Goal: Find specific page/section: Find specific page/section

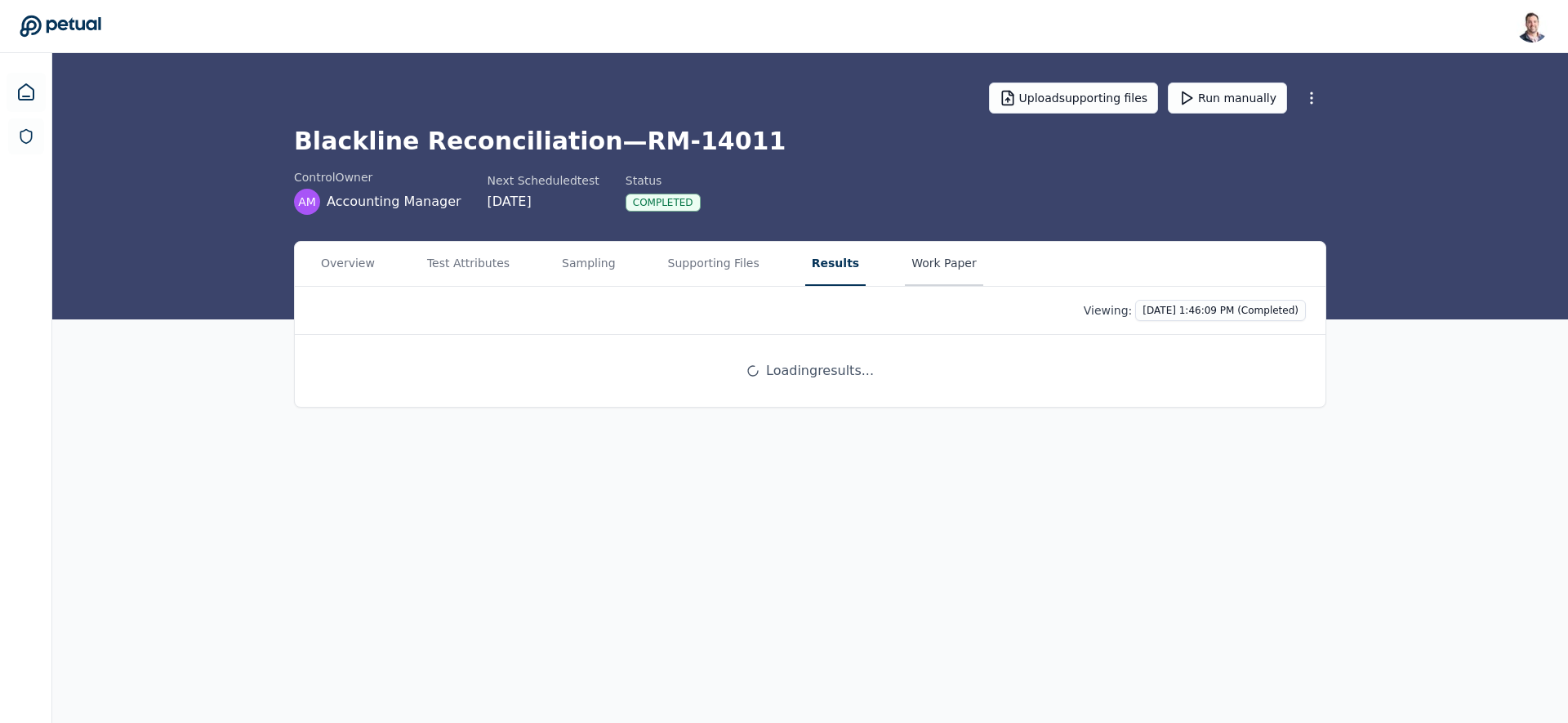
click at [915, 258] on button "Work Paper" at bounding box center [944, 264] width 79 height 44
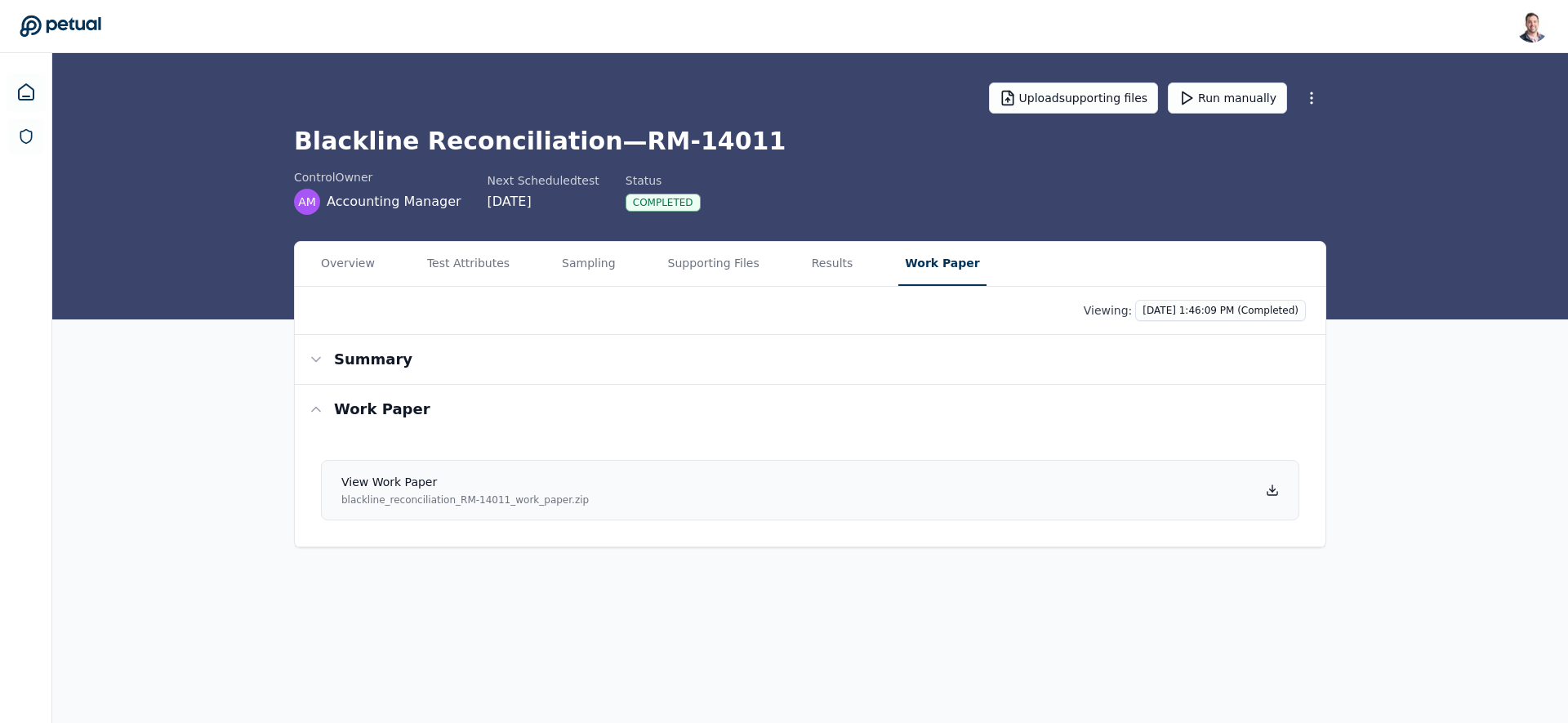
click at [1273, 490] on icon at bounding box center [1273, 490] width 6 height 3
click at [1395, 407] on div "Overview Test Attributes Sampling Supporting Files Results Work Paper Viewing: …" at bounding box center [810, 394] width 1515 height 307
